Goal: Information Seeking & Learning: Learn about a topic

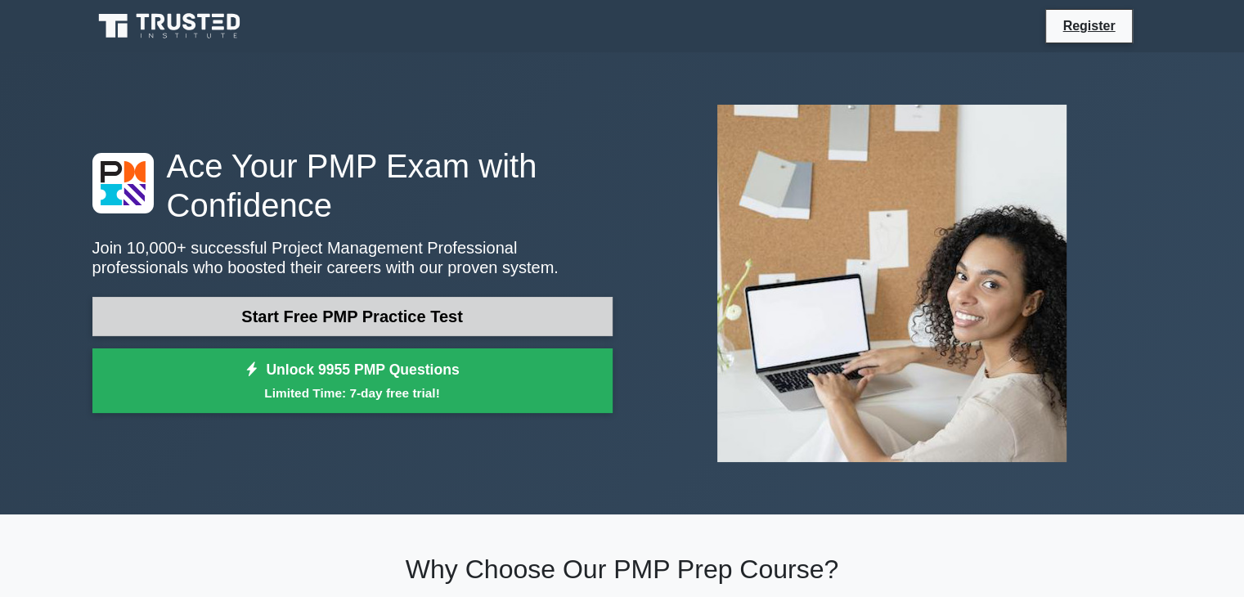
drag, startPoint x: 0, startPoint y: 0, endPoint x: 373, endPoint y: 318, distance: 490.4
click at [373, 318] on link "Start Free PMP Practice Test" at bounding box center [352, 316] width 520 height 39
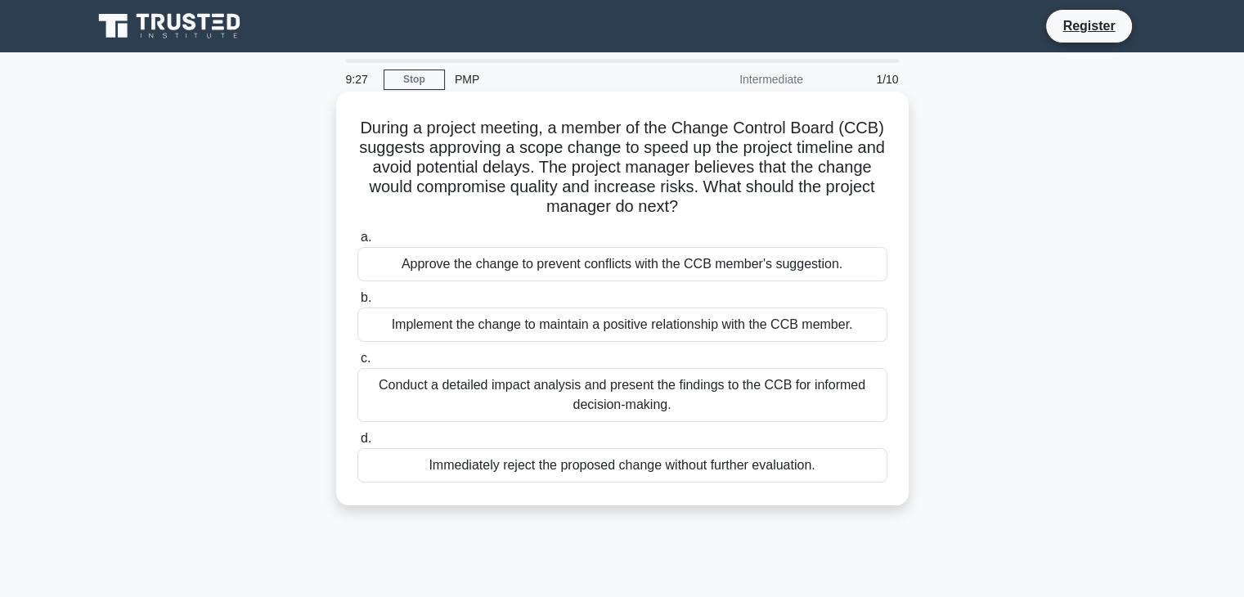
click at [618, 385] on div "Conduct a detailed impact analysis and present the findings to the CCB for info…" at bounding box center [623, 395] width 530 height 54
click at [358, 364] on input "c. Conduct a detailed impact analysis and present the findings to the CCB for i…" at bounding box center [358, 358] width 0 height 11
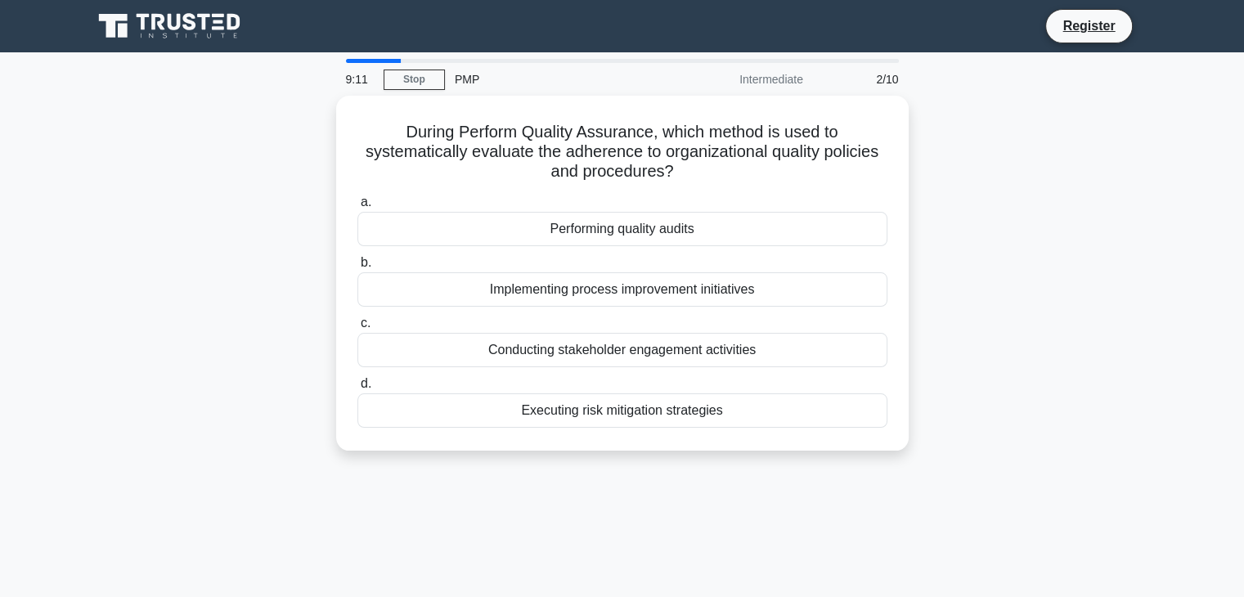
click at [303, 479] on div "9:11 Stop PMP Intermediate 2/10 During Perform Quality Assurance, which method …" at bounding box center [623, 468] width 1080 height 818
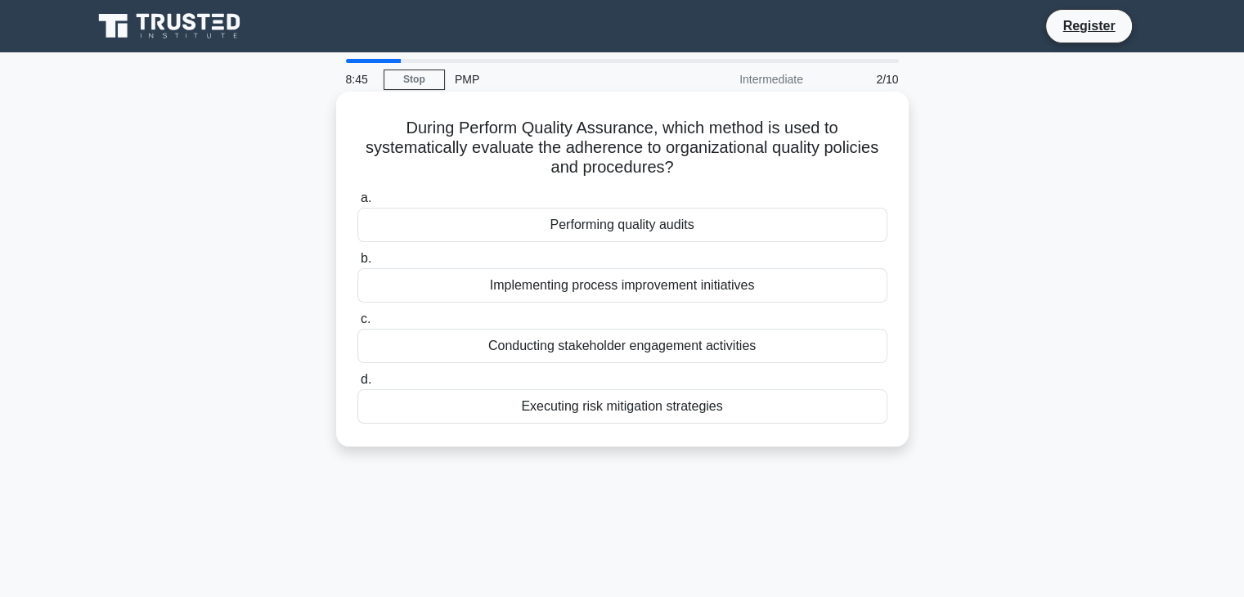
click at [609, 229] on div "Performing quality audits" at bounding box center [623, 225] width 530 height 34
click at [358, 204] on input "a. Performing quality audits" at bounding box center [358, 198] width 0 height 11
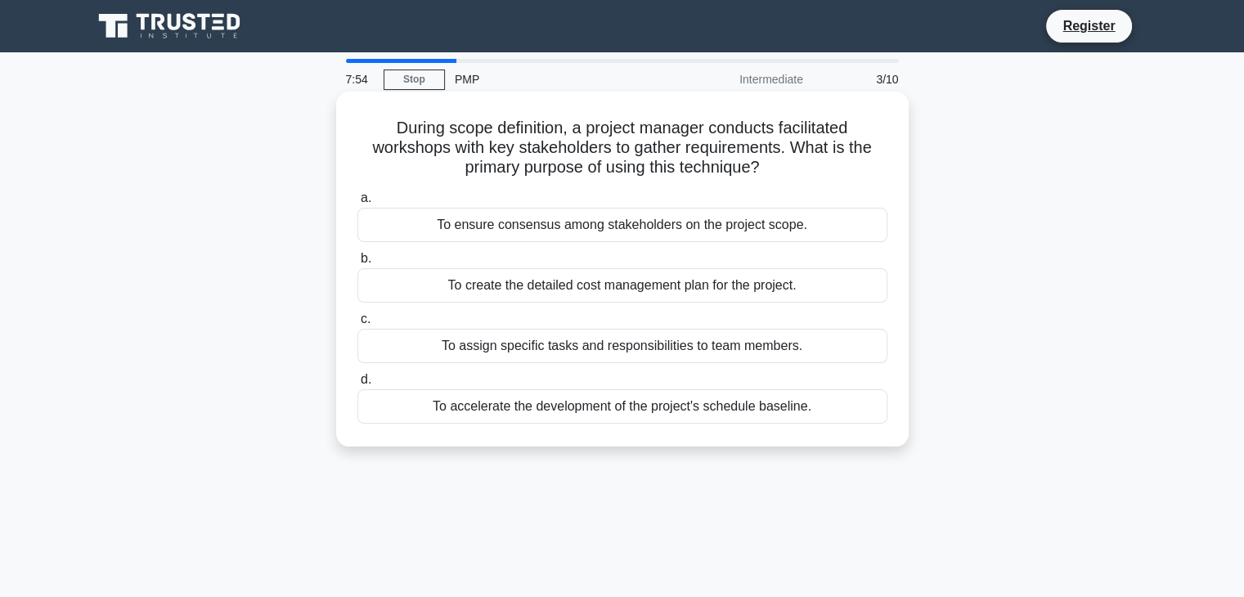
click at [632, 238] on div "To ensure consensus among stakeholders on the project scope." at bounding box center [623, 225] width 530 height 34
click at [358, 204] on input "a. To ensure consensus among stakeholders on the project scope." at bounding box center [358, 198] width 0 height 11
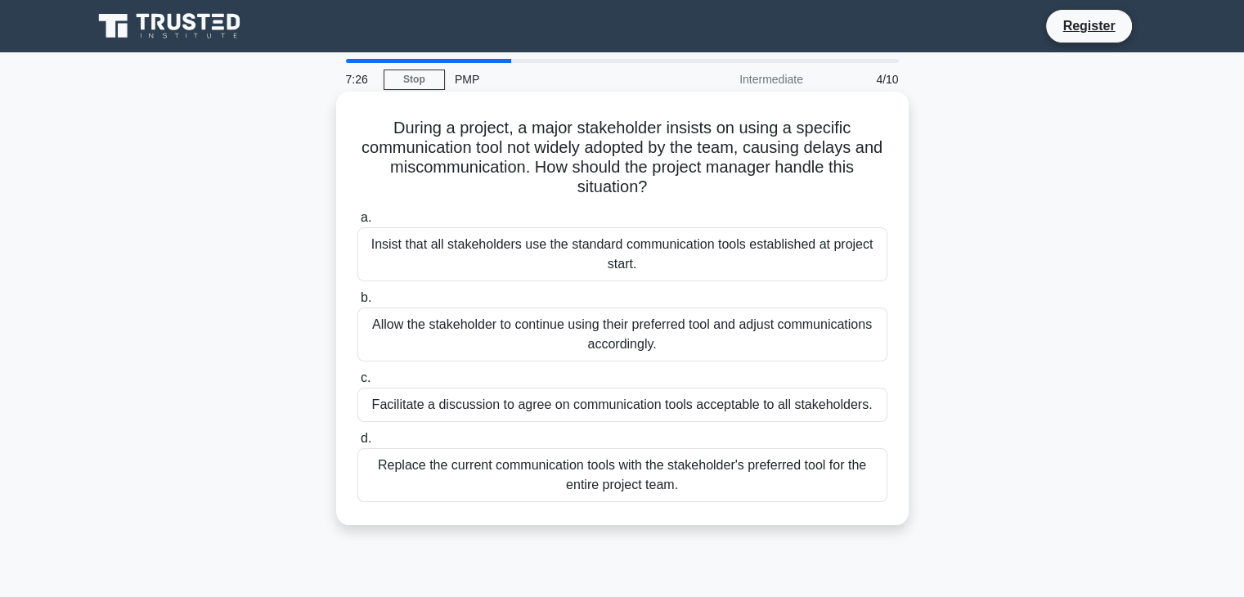
click at [666, 351] on div "Allow the stakeholder to continue using their preferred tool and adjust communi…" at bounding box center [623, 335] width 530 height 54
click at [358, 304] on input "b. Allow the stakeholder to continue using their preferred tool and adjust comm…" at bounding box center [358, 298] width 0 height 11
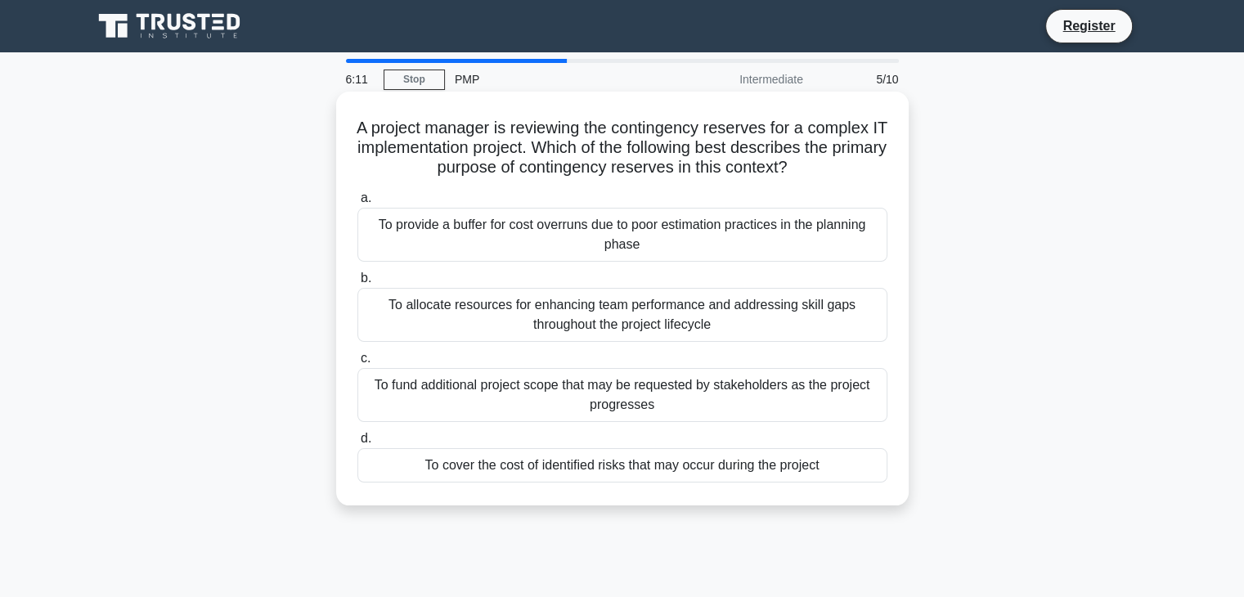
click at [664, 466] on div "To cover the cost of identified risks that may occur during the project" at bounding box center [623, 465] width 530 height 34
click at [358, 444] on input "d. To cover the cost of identified risks that may occur during the project" at bounding box center [358, 439] width 0 height 11
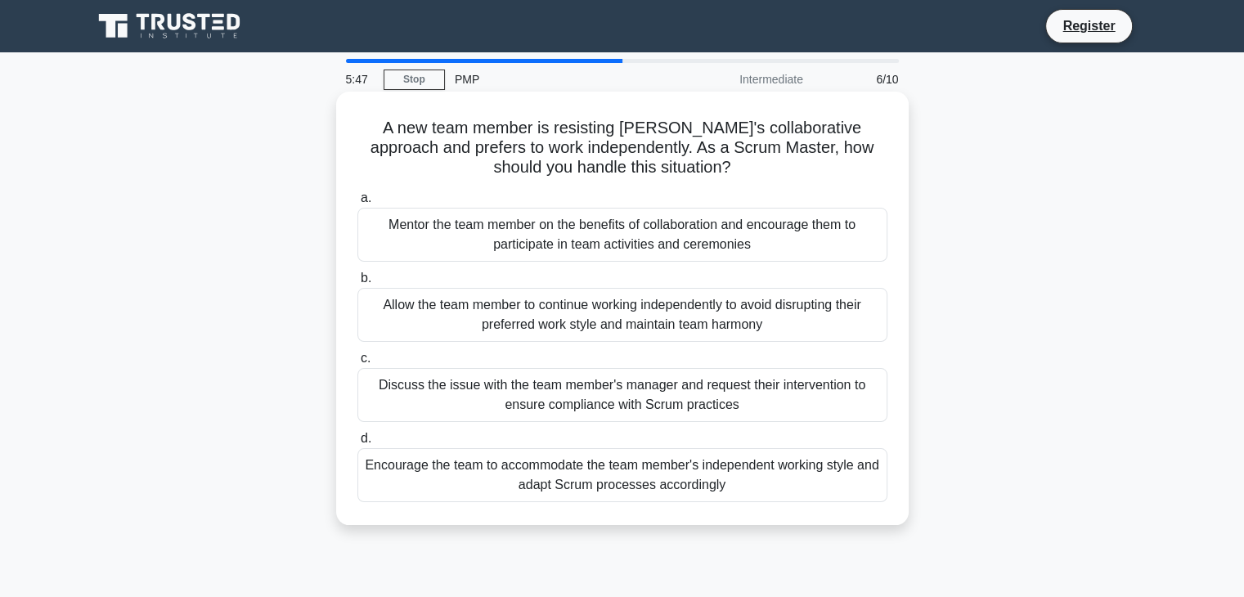
click at [591, 234] on div "Mentor the team member on the benefits of collaboration and encourage them to p…" at bounding box center [623, 235] width 530 height 54
click at [358, 204] on input "a. Mentor the team member on the benefits of collaboration and encourage them t…" at bounding box center [358, 198] width 0 height 11
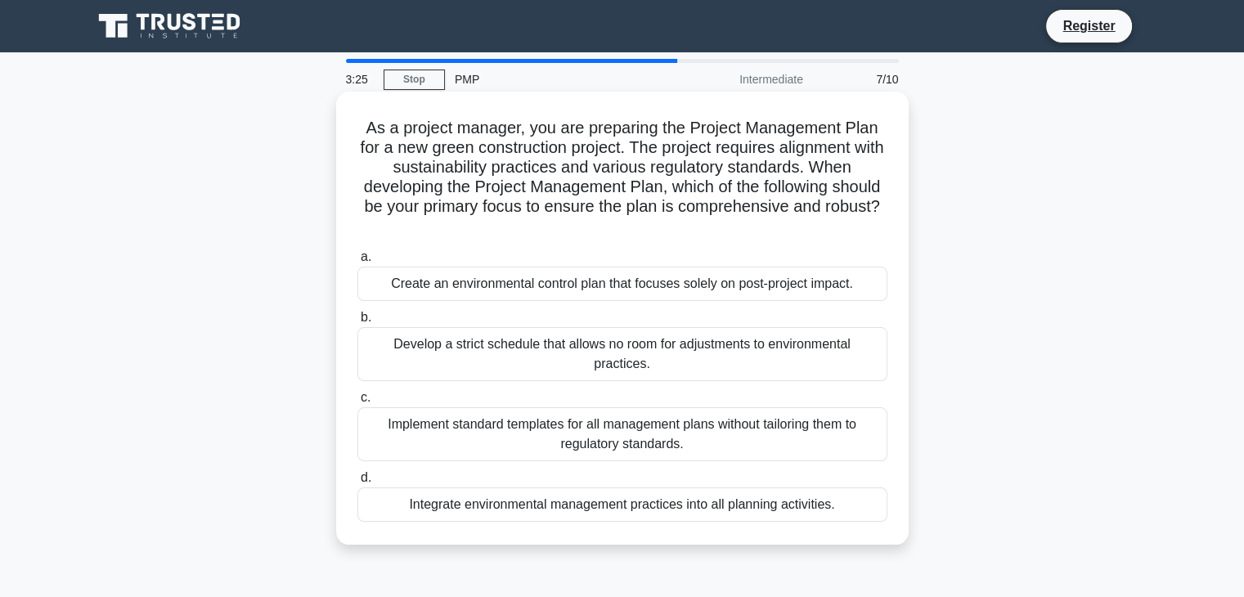
click at [682, 505] on div "Integrate environmental management practices into all planning activities." at bounding box center [623, 505] width 530 height 34
click at [358, 484] on input "d. Integrate environmental management practices into all planning activities." at bounding box center [358, 478] width 0 height 11
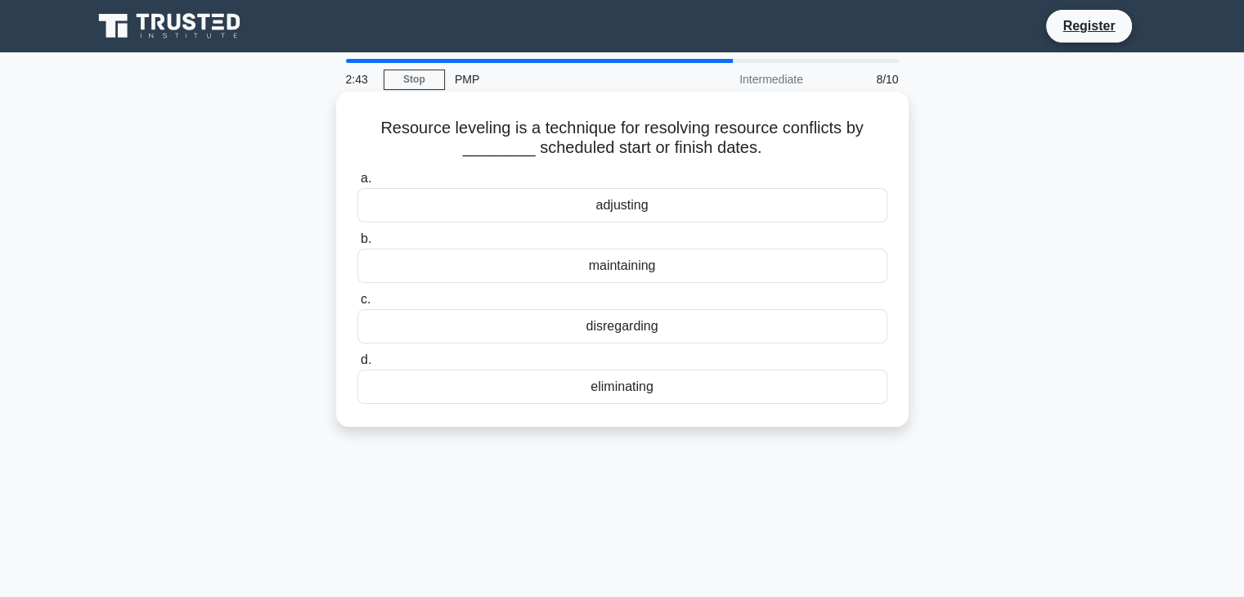
click at [625, 272] on div "maintaining" at bounding box center [623, 266] width 530 height 34
click at [358, 245] on input "b. maintaining" at bounding box center [358, 239] width 0 height 11
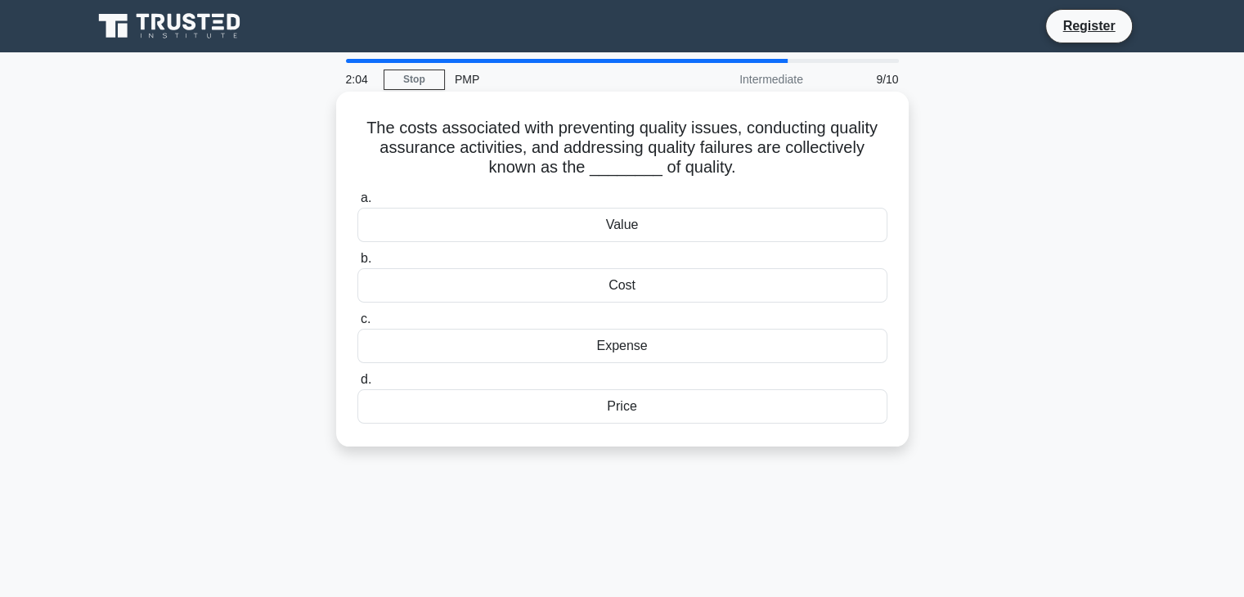
click at [655, 284] on div "Cost" at bounding box center [623, 285] width 530 height 34
click at [358, 264] on input "b. Cost" at bounding box center [358, 259] width 0 height 11
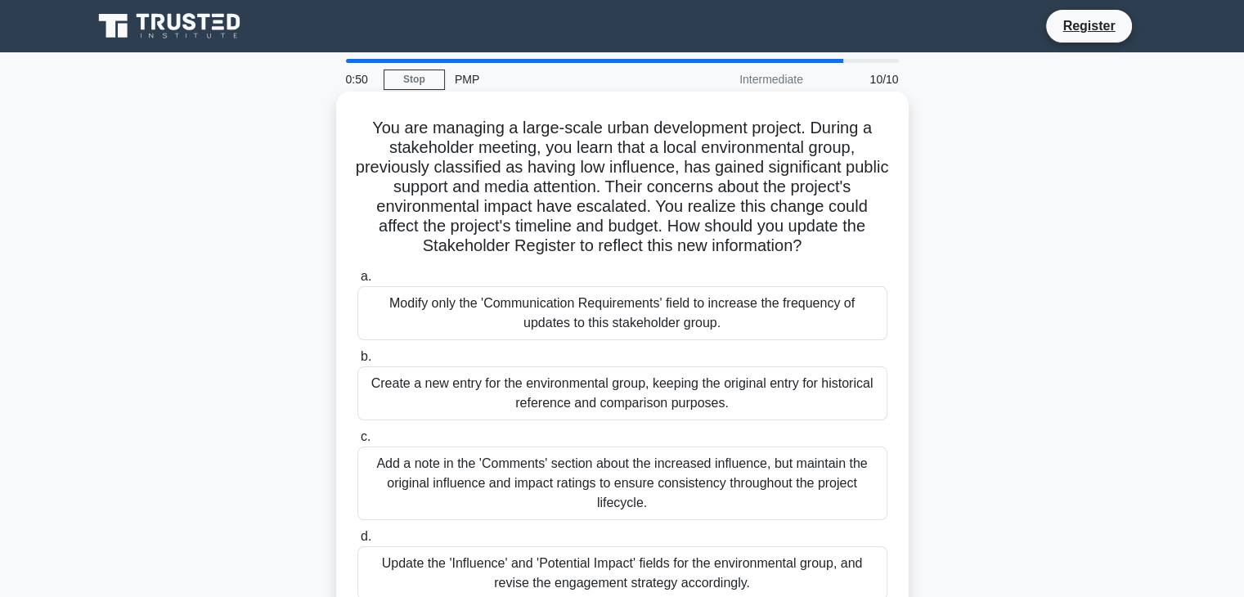
click at [715, 491] on div "Add a note in the 'Comments' section about the increased influence, but maintai…" at bounding box center [623, 484] width 530 height 74
click at [358, 443] on input "c. Add a note in the 'Comments' section about the increased influence, but main…" at bounding box center [358, 437] width 0 height 11
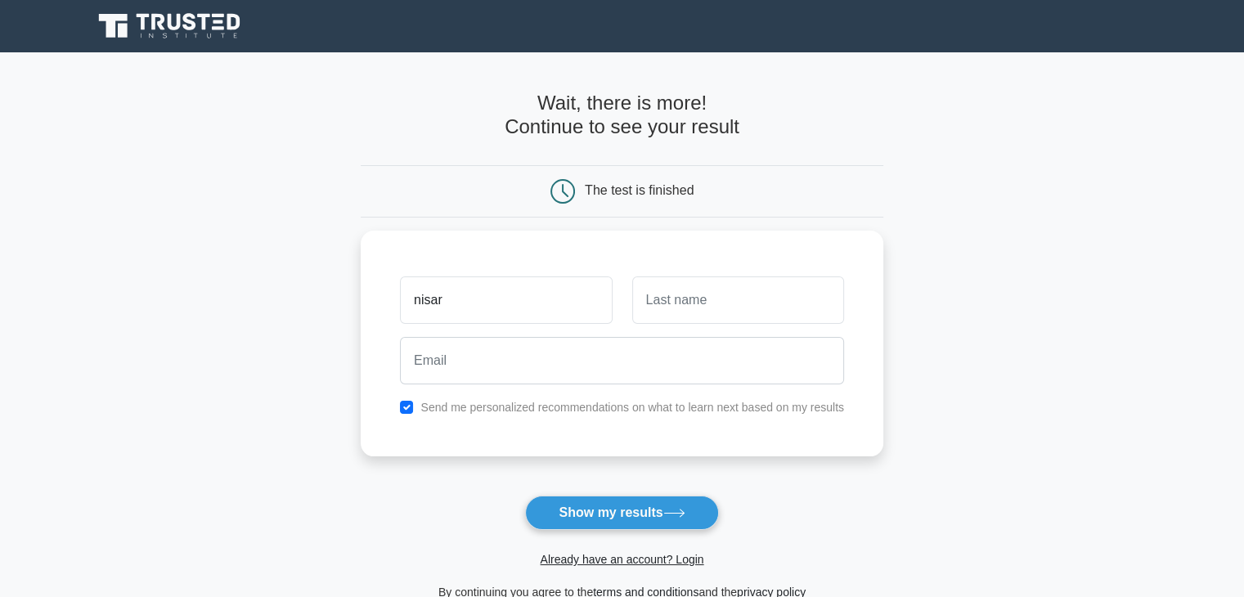
type input "nisar"
type input "siddiqui"
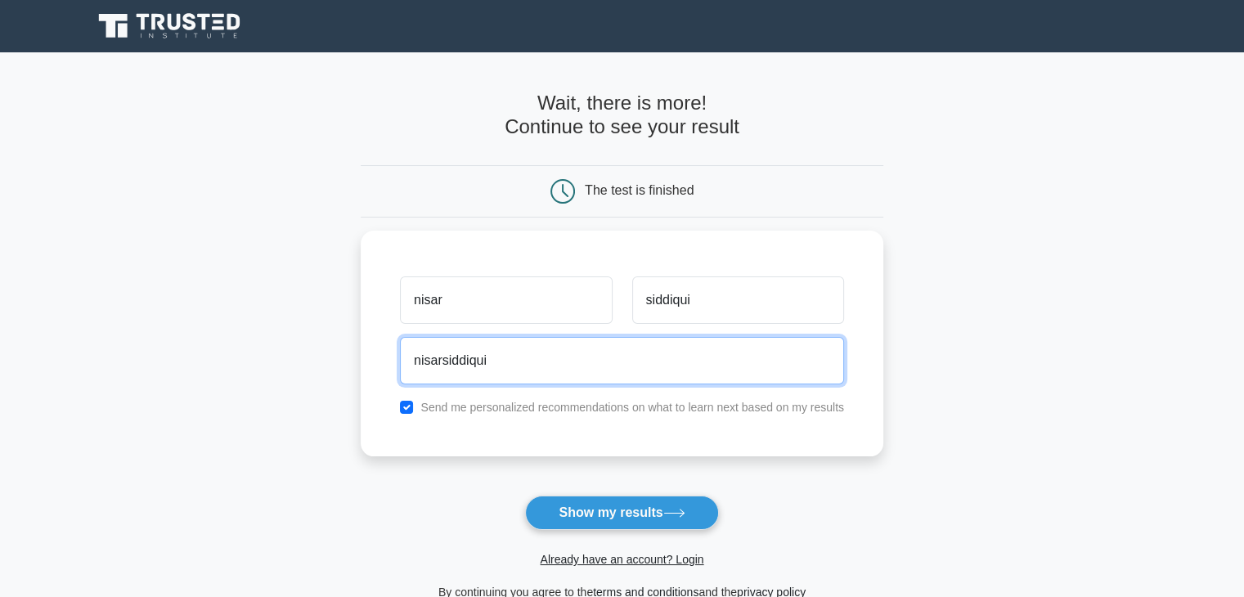
type input "[EMAIL_ADDRESS][DOMAIN_NAME]"
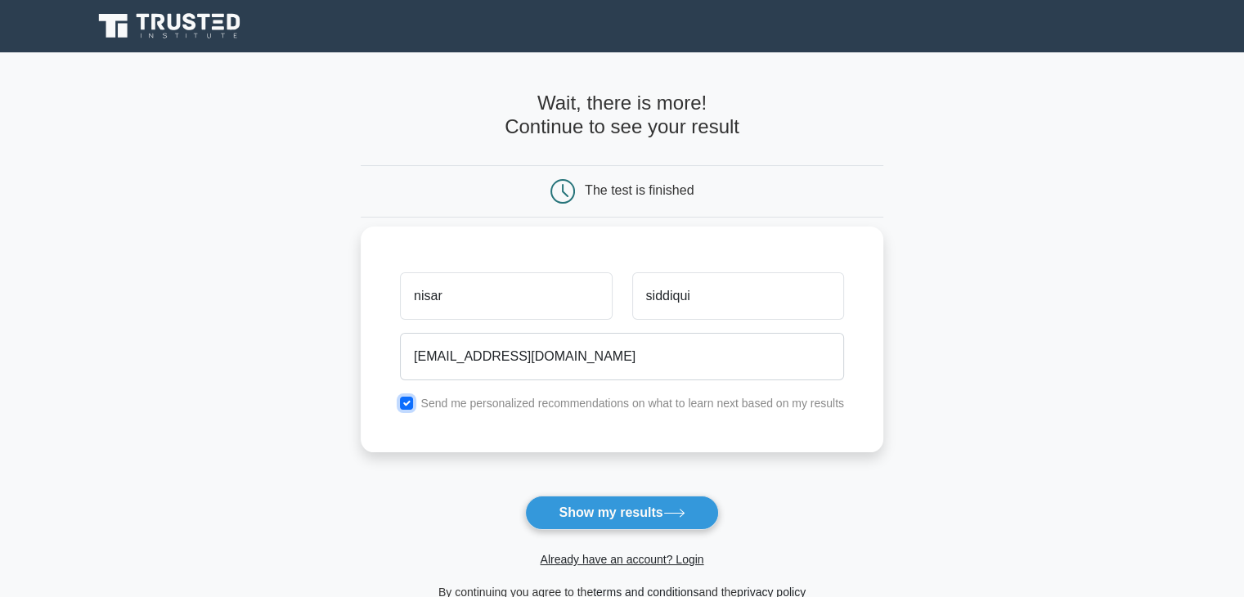
click at [403, 404] on input "checkbox" at bounding box center [406, 403] width 13 height 13
checkbox input "false"
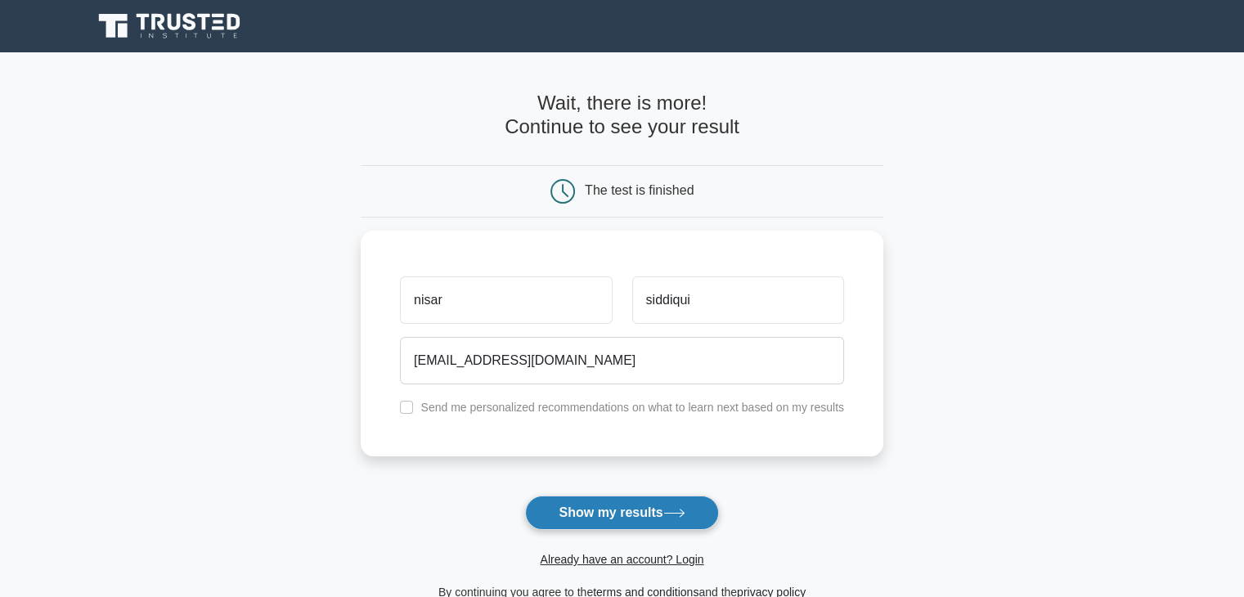
click at [677, 511] on icon at bounding box center [675, 513] width 22 height 9
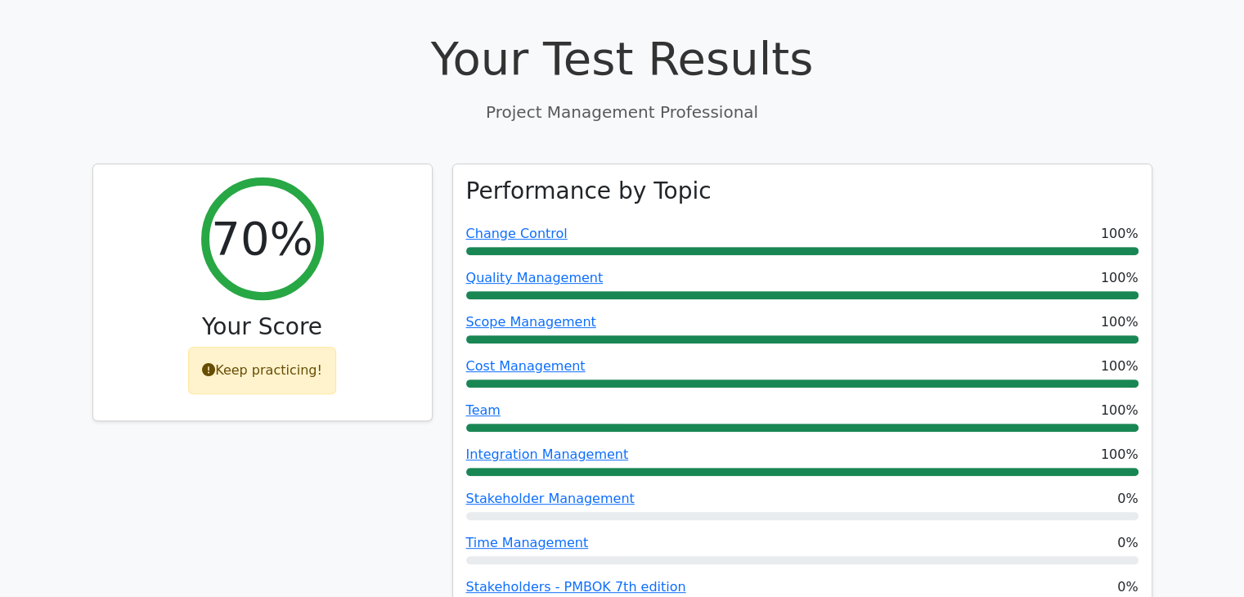
scroll to position [575, 0]
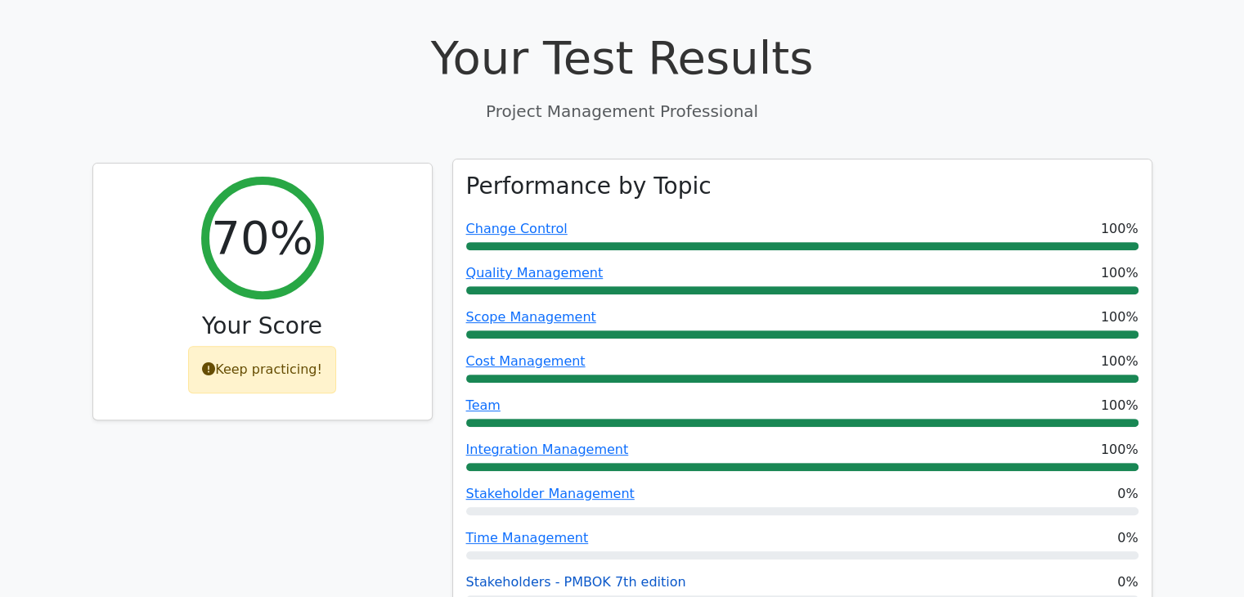
click at [544, 574] on link "Stakeholders - PMBOK 7th edition" at bounding box center [576, 582] width 220 height 16
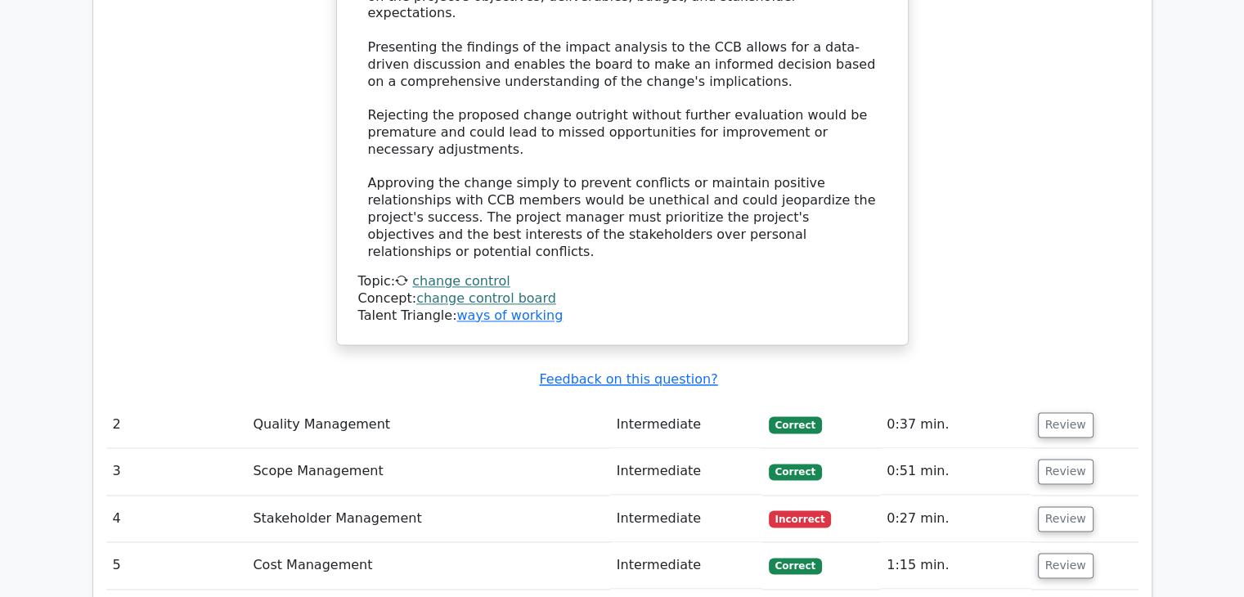
scroll to position [2193, 0]
click at [1070, 413] on button "Review" at bounding box center [1066, 425] width 56 height 25
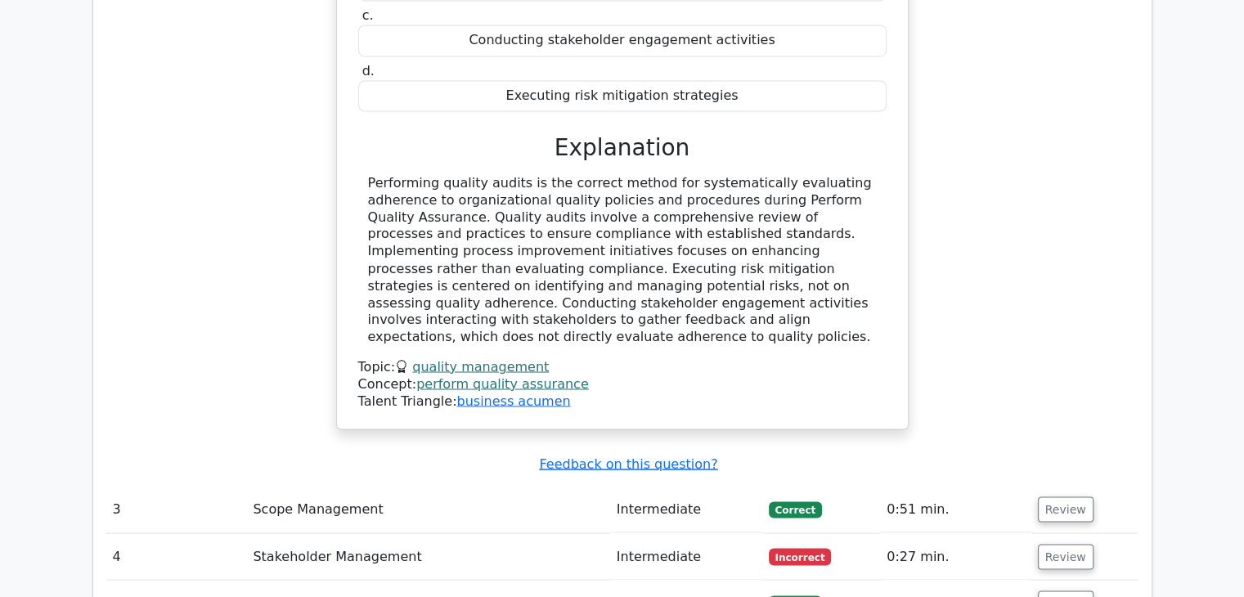
scroll to position [2848, 0]
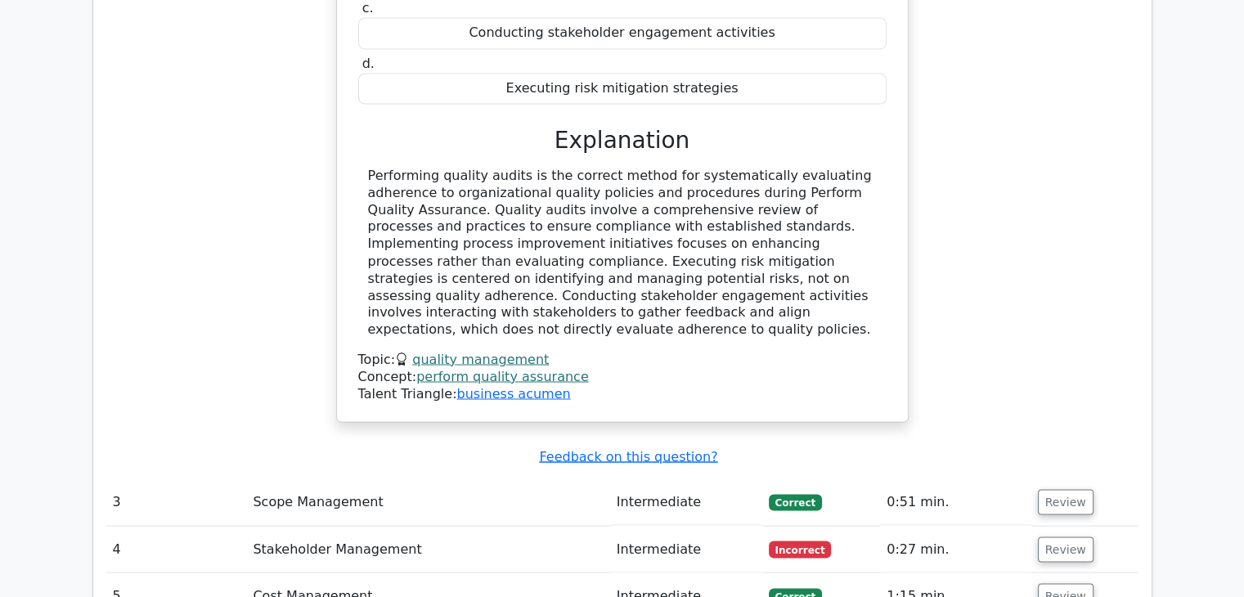
click at [1084, 526] on td "Review" at bounding box center [1085, 549] width 107 height 47
click at [1075, 537] on button "Review" at bounding box center [1066, 549] width 56 height 25
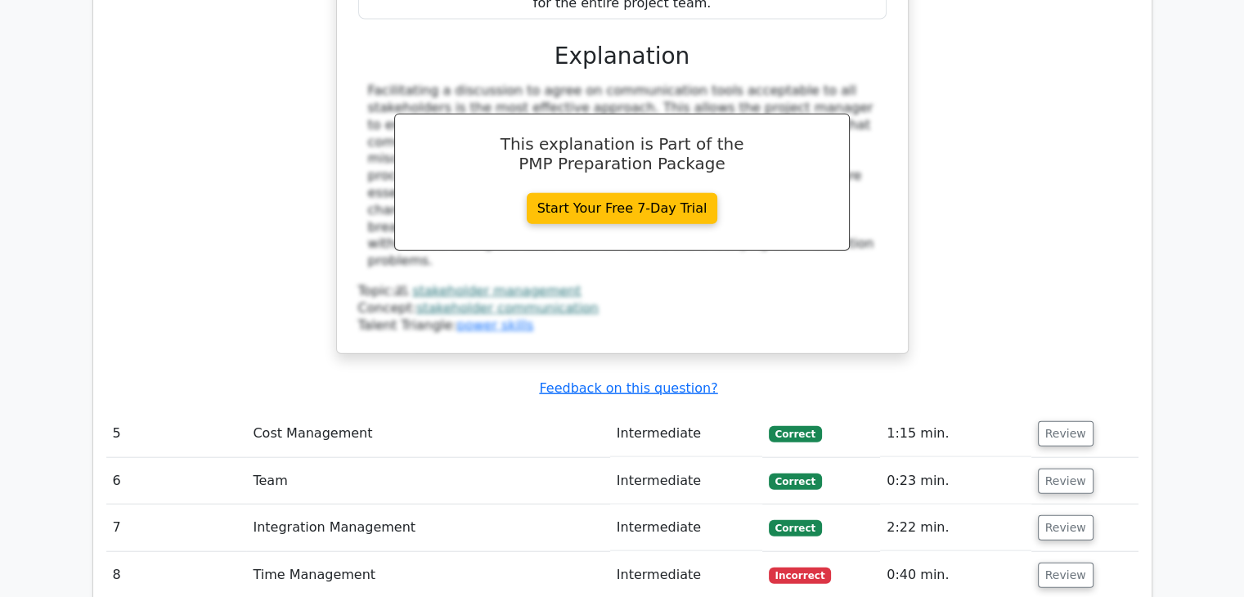
scroll to position [3770, 0]
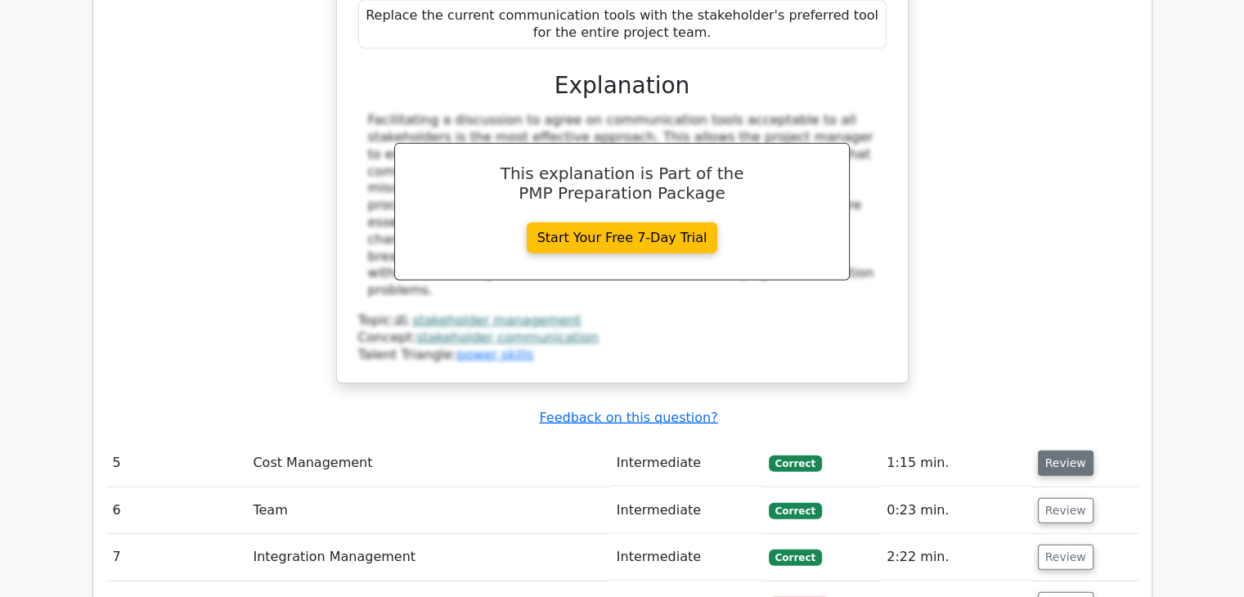
click at [1068, 451] on button "Review" at bounding box center [1066, 463] width 56 height 25
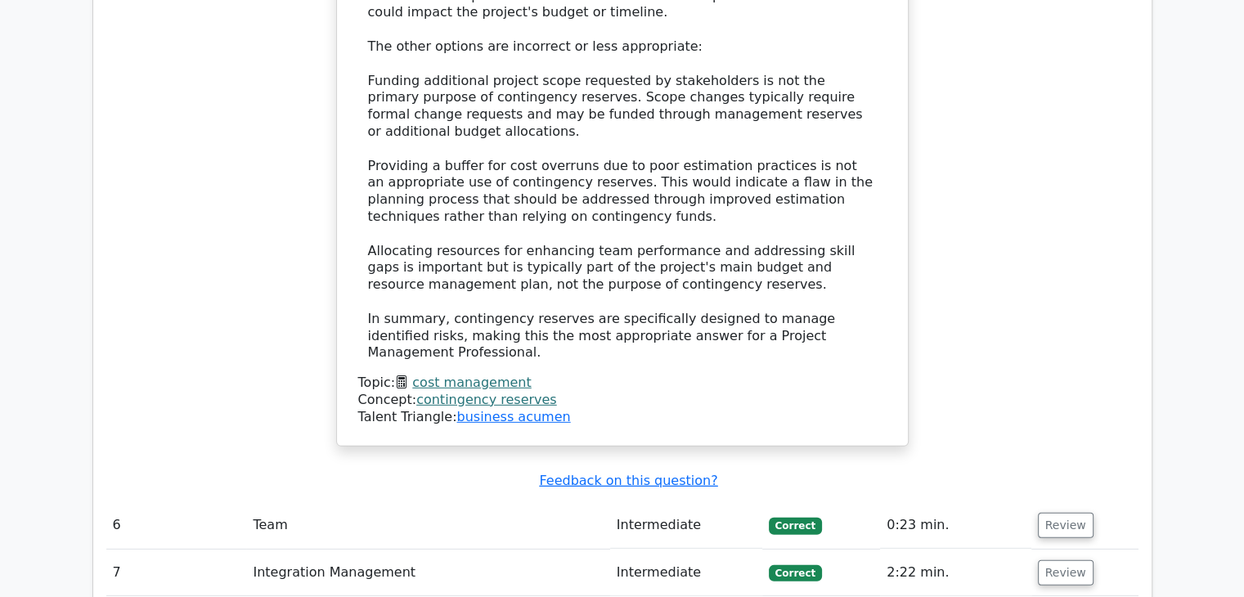
scroll to position [4827, 0]
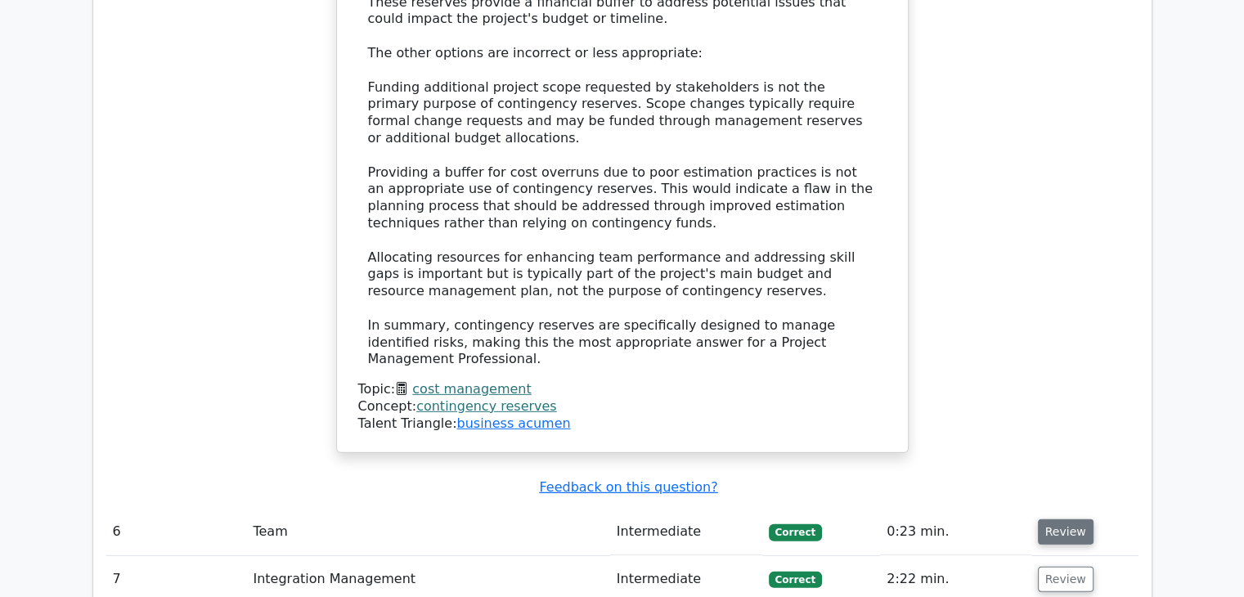
click at [1059, 520] on button "Review" at bounding box center [1066, 532] width 56 height 25
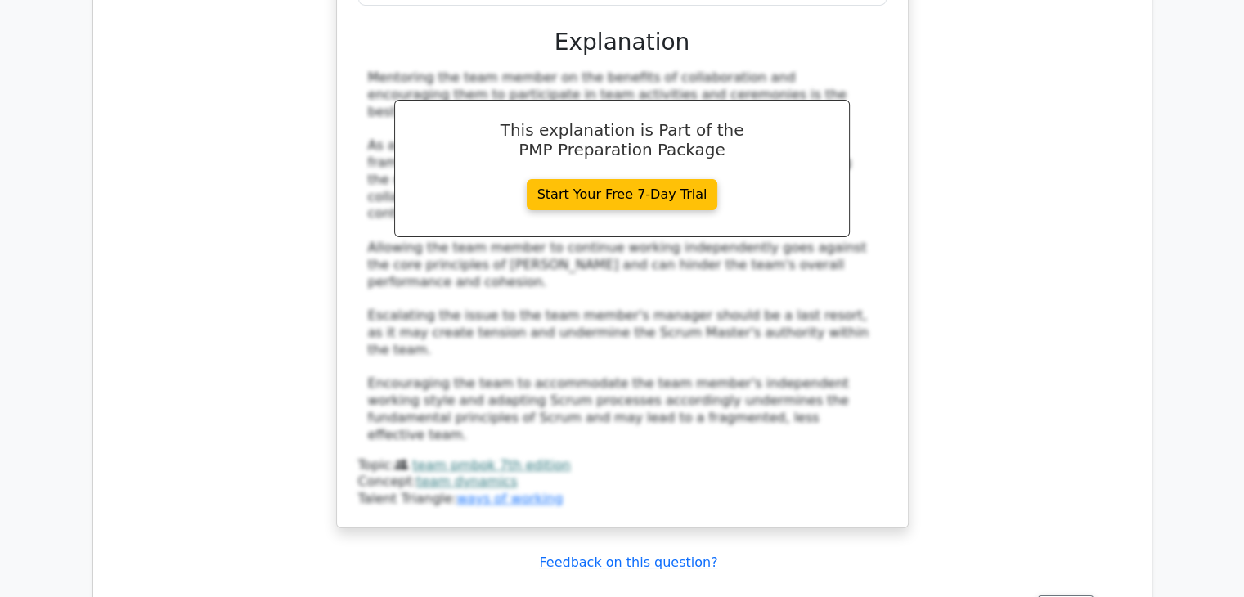
scroll to position [5754, 0]
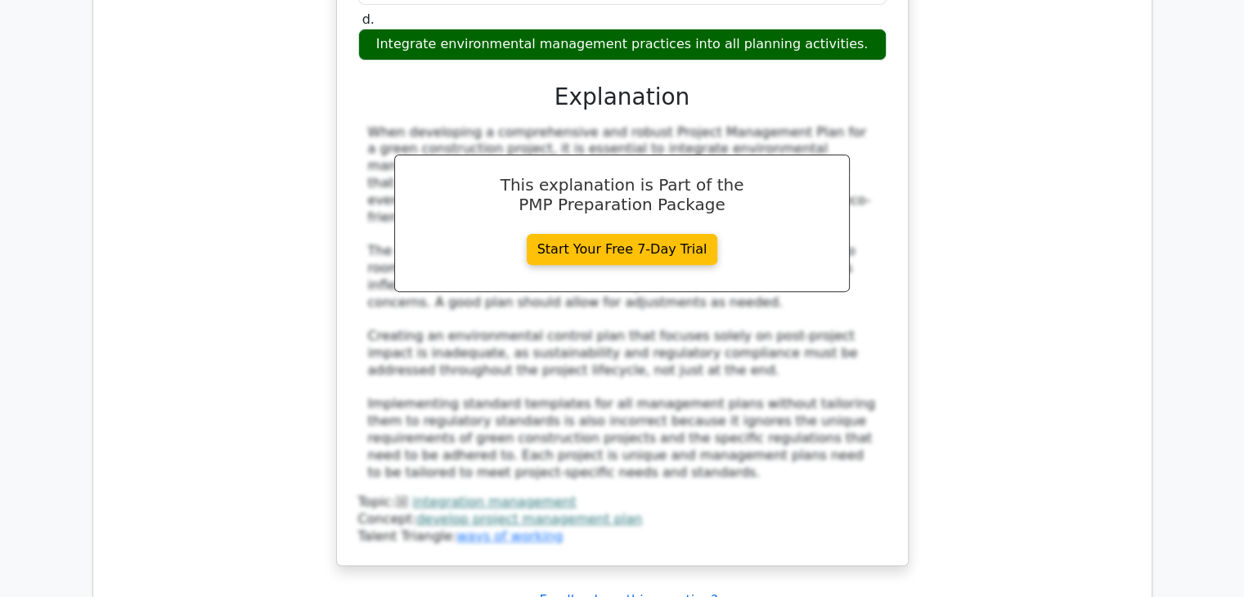
scroll to position [6739, 0]
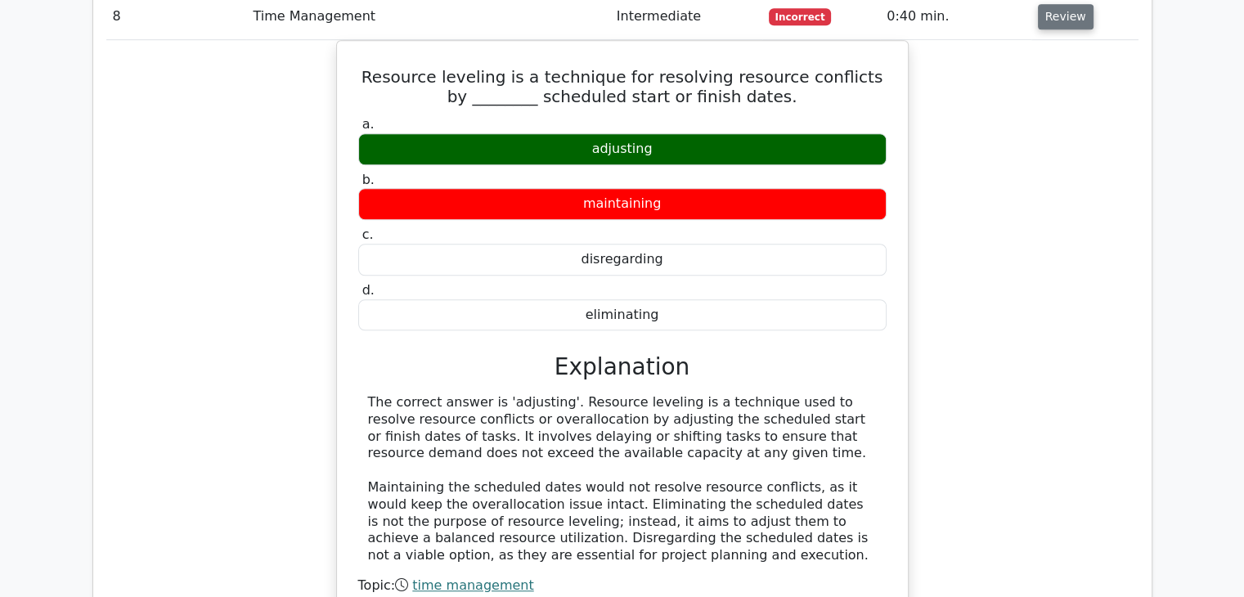
scroll to position [7374, 0]
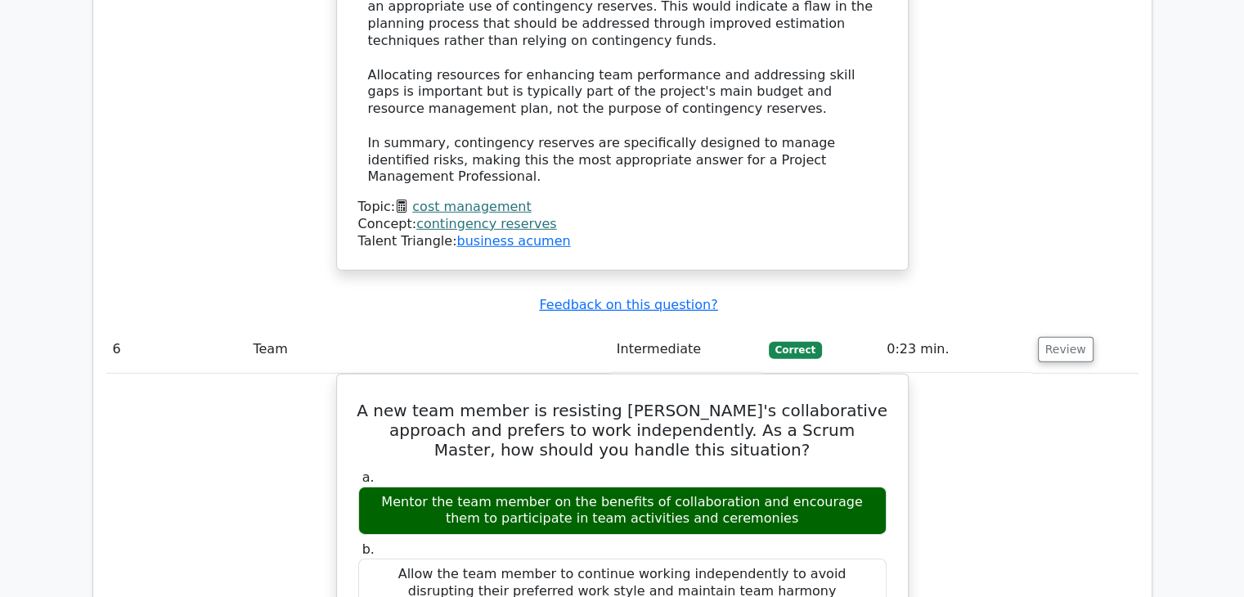
scroll to position [5008, 0]
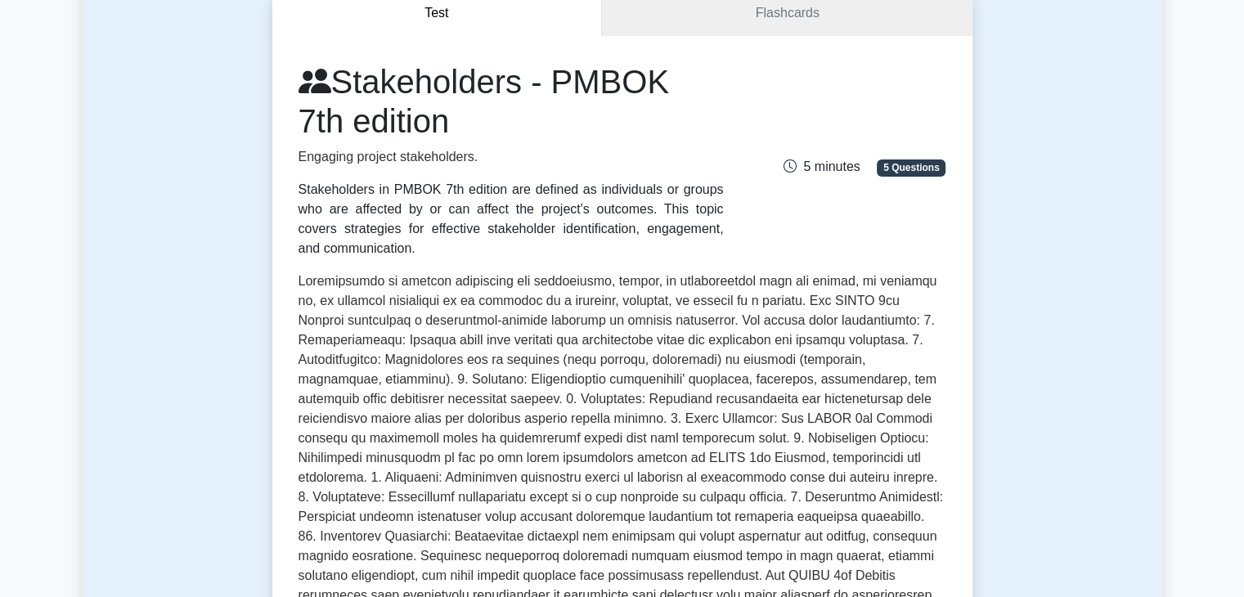
scroll to position [172, 0]
